Goal: Find specific page/section: Find specific page/section

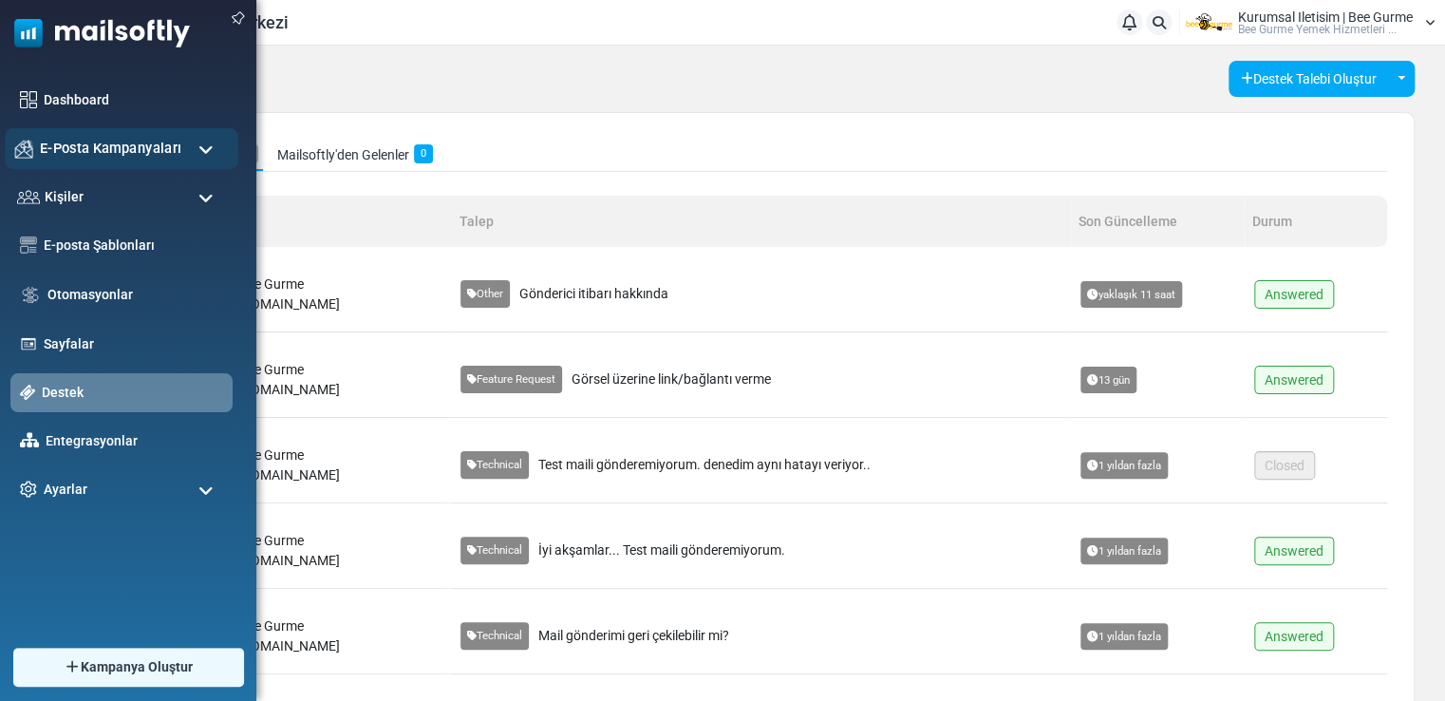
click at [99, 144] on span "E-Posta Kampanyaları" at bounding box center [110, 148] width 141 height 21
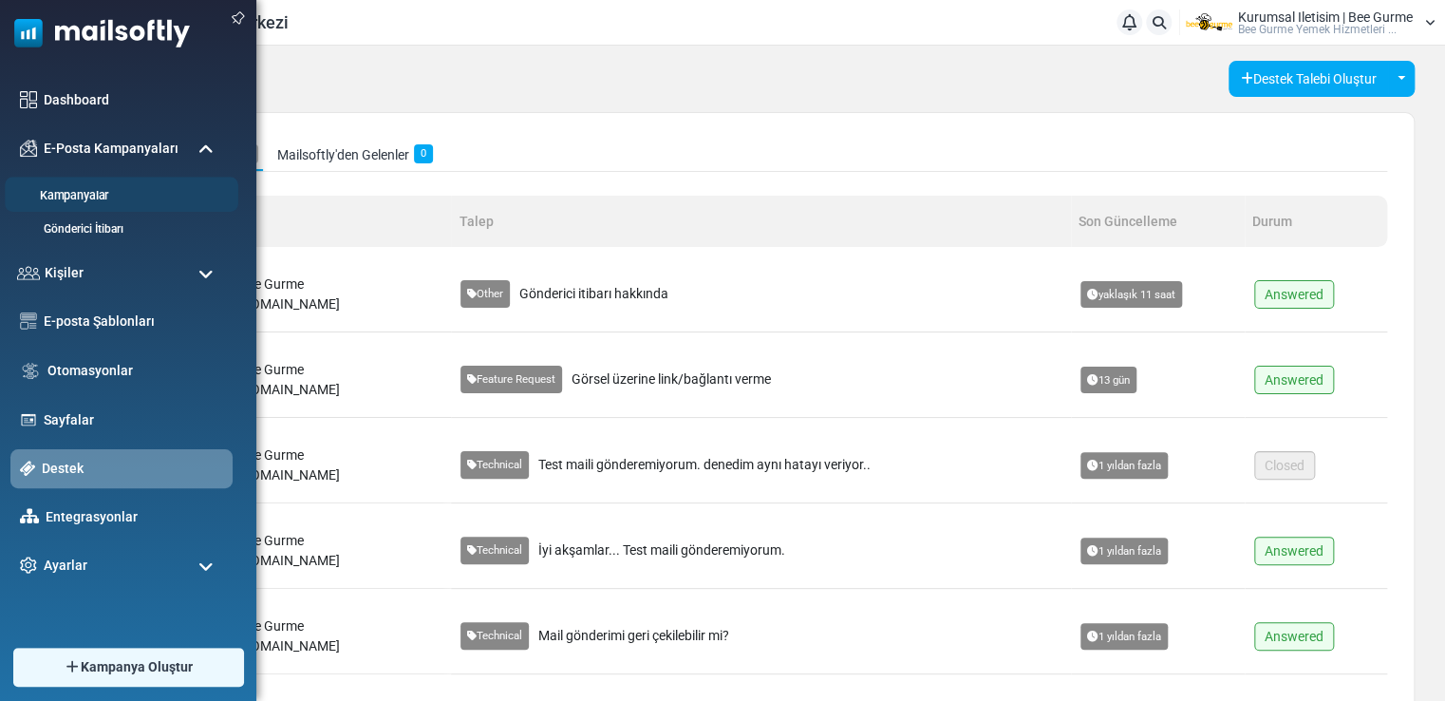
drag, startPoint x: 87, startPoint y: 200, endPoint x: 87, endPoint y: 181, distance: 19.0
click at [87, 199] on link "Kampanyalar" at bounding box center [119, 196] width 228 height 18
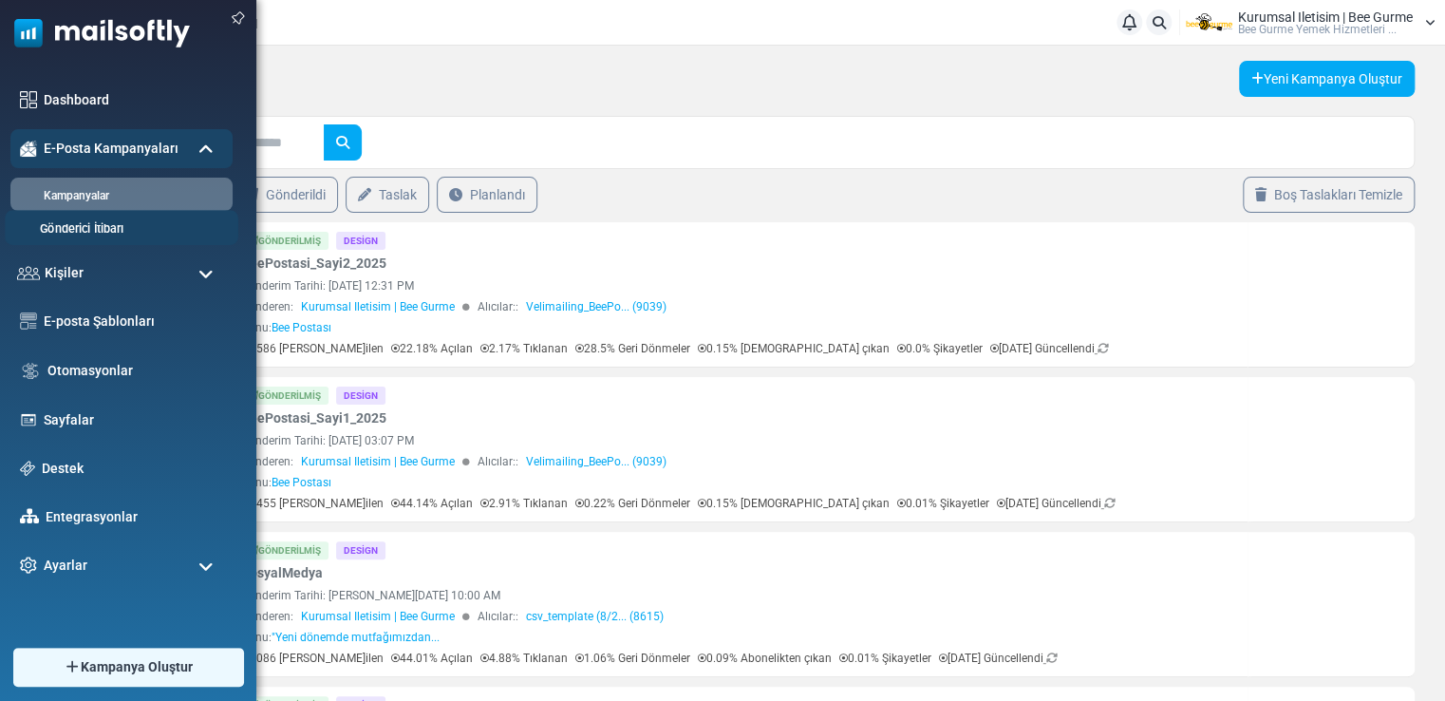
click at [76, 228] on link "Gönderici İtibarı" at bounding box center [119, 229] width 228 height 18
